Goal: Task Accomplishment & Management: Manage account settings

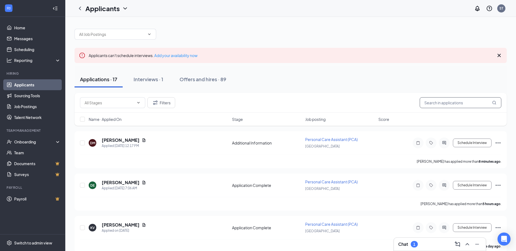
click at [458, 102] on input "text" at bounding box center [460, 102] width 82 height 11
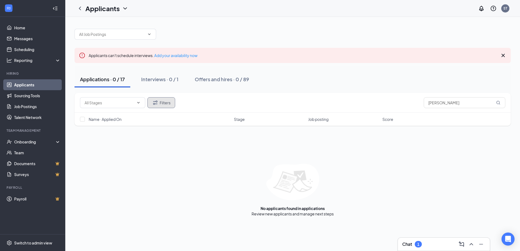
click at [163, 104] on button "Filters" at bounding box center [161, 102] width 28 height 11
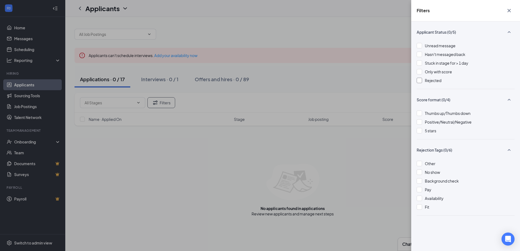
click at [420, 81] on div at bounding box center [418, 80] width 5 height 5
click at [508, 9] on icon "Cross" at bounding box center [509, 10] width 7 height 7
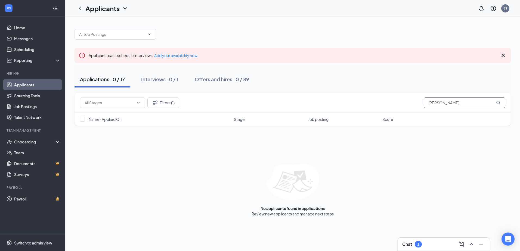
click at [451, 102] on input "[PERSON_NAME]" at bounding box center [464, 102] width 82 height 11
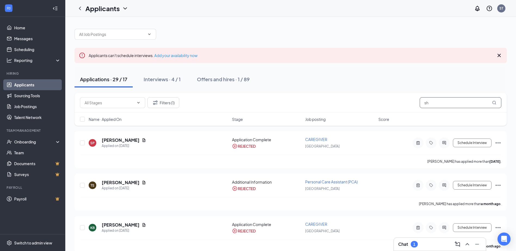
type input "s"
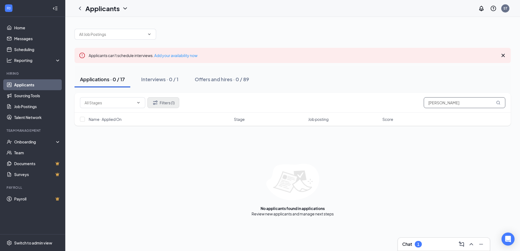
type input "[PERSON_NAME]"
click at [167, 104] on button "Filters (1)" at bounding box center [163, 102] width 32 height 11
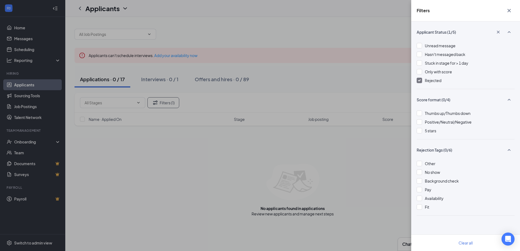
click at [510, 11] on icon "Cross" at bounding box center [509, 10] width 7 height 7
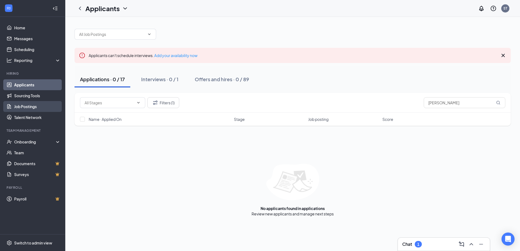
click at [32, 106] on link "Job Postings" at bounding box center [37, 106] width 46 height 11
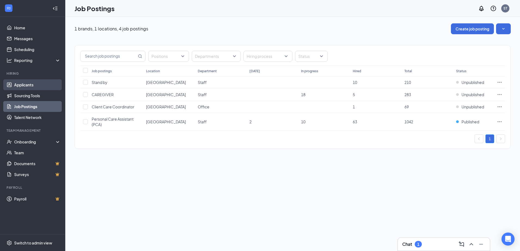
click at [30, 83] on link "Applicants" at bounding box center [37, 84] width 46 height 11
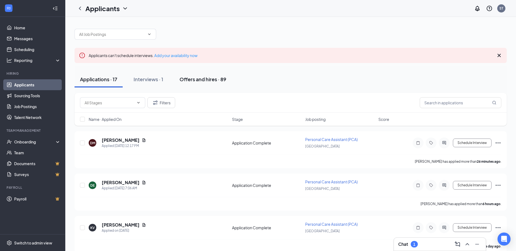
click at [199, 81] on div "Offers and hires · 89" at bounding box center [202, 79] width 47 height 7
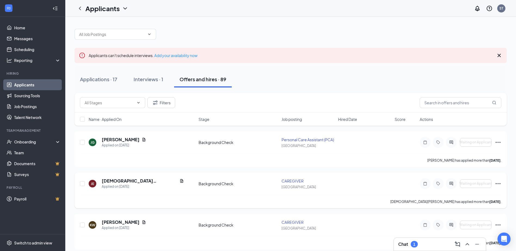
click at [498, 184] on icon "Ellipses" at bounding box center [497, 183] width 7 height 7
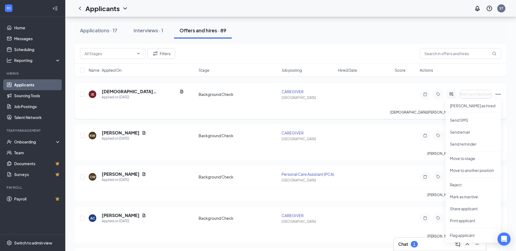
scroll to position [109, 0]
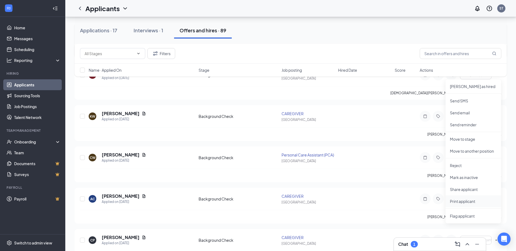
click at [473, 199] on p "Print applicant" at bounding box center [473, 201] width 47 height 5
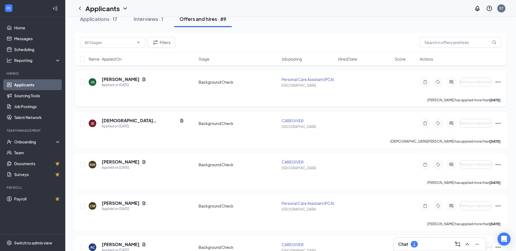
scroll to position [0, 0]
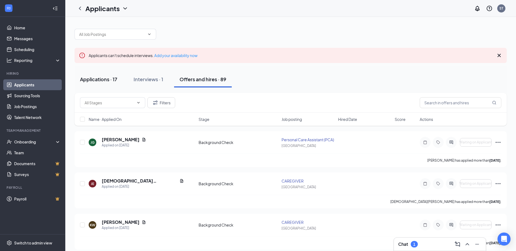
drag, startPoint x: 146, startPoint y: 79, endPoint x: 107, endPoint y: 81, distance: 38.9
click at [146, 79] on div "Interviews · 1" at bounding box center [148, 79] width 30 height 7
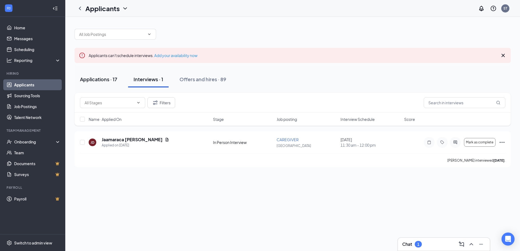
click at [103, 79] on div "Applications · 17" at bounding box center [98, 79] width 37 height 7
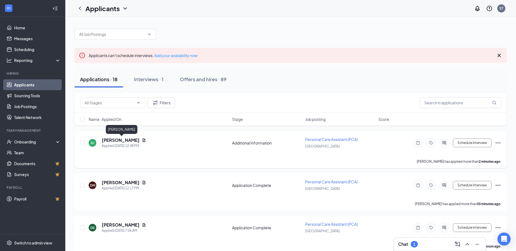
click at [127, 138] on h5 "Roseline Jeanbaptiste" at bounding box center [121, 140] width 38 height 6
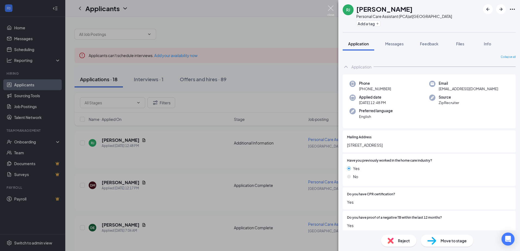
click at [330, 8] on img at bounding box center [330, 10] width 7 height 11
